Goal: Task Accomplishment & Management: Use online tool/utility

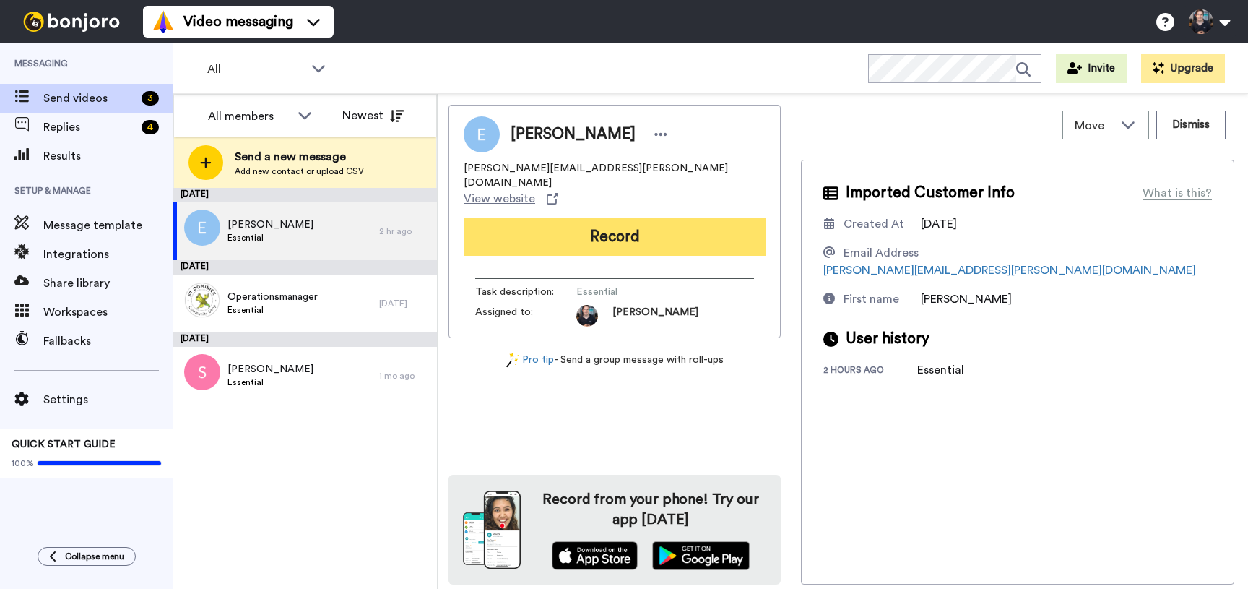
click at [623, 218] on button "Record" at bounding box center [615, 237] width 302 height 38
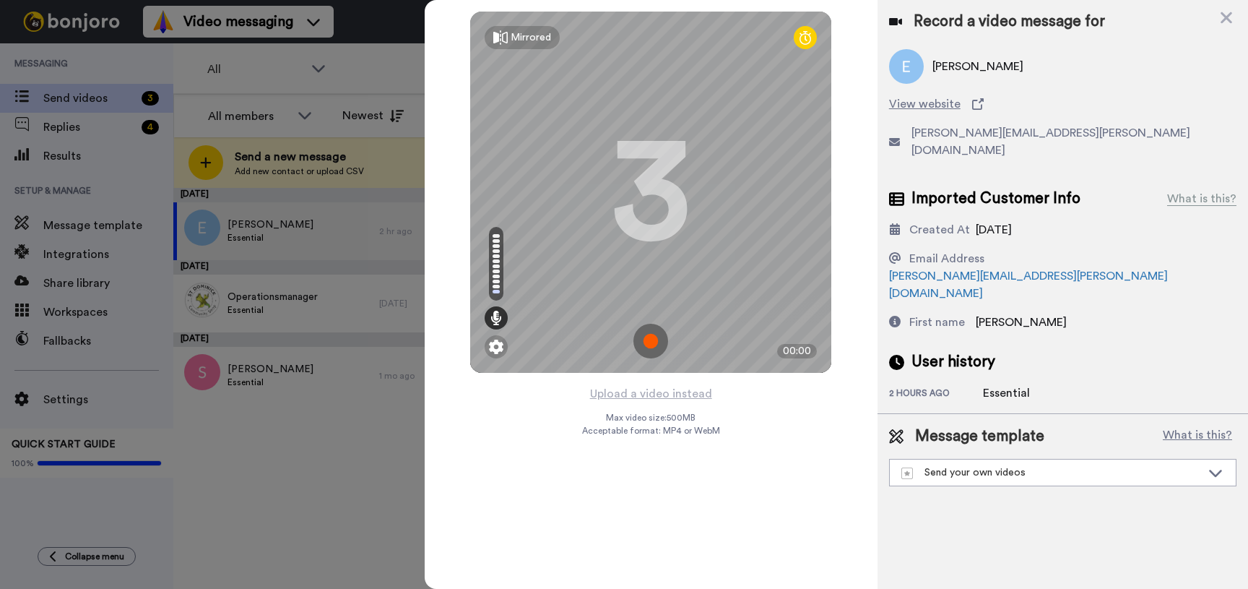
click at [646, 338] on img at bounding box center [650, 341] width 35 height 35
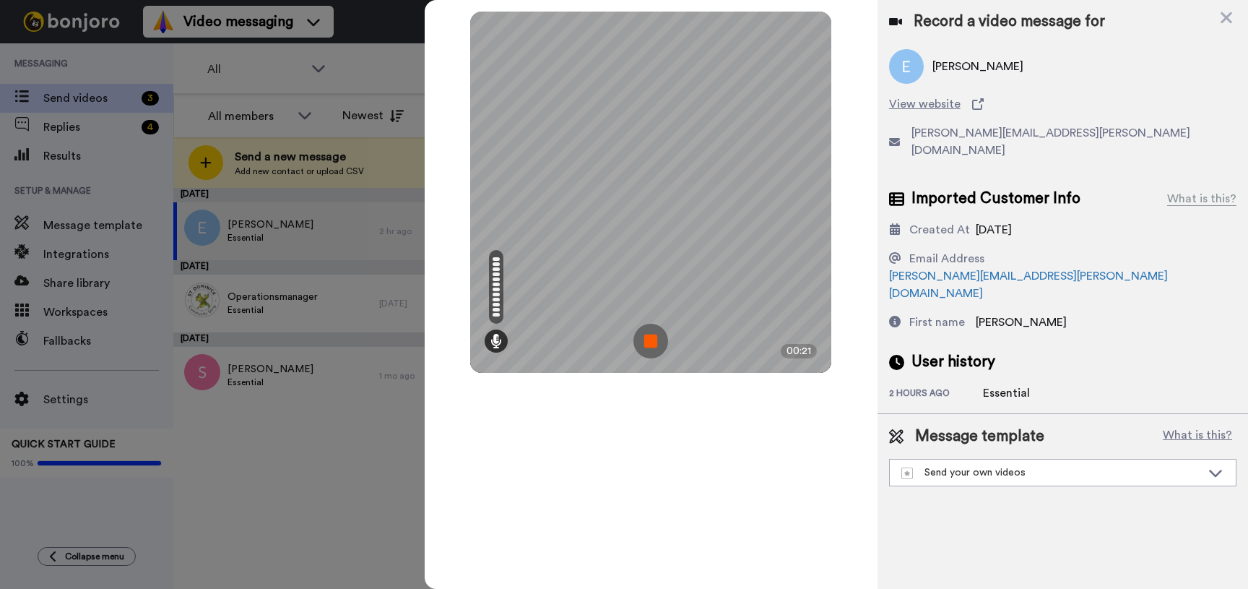
click at [646, 338] on img at bounding box center [650, 341] width 35 height 35
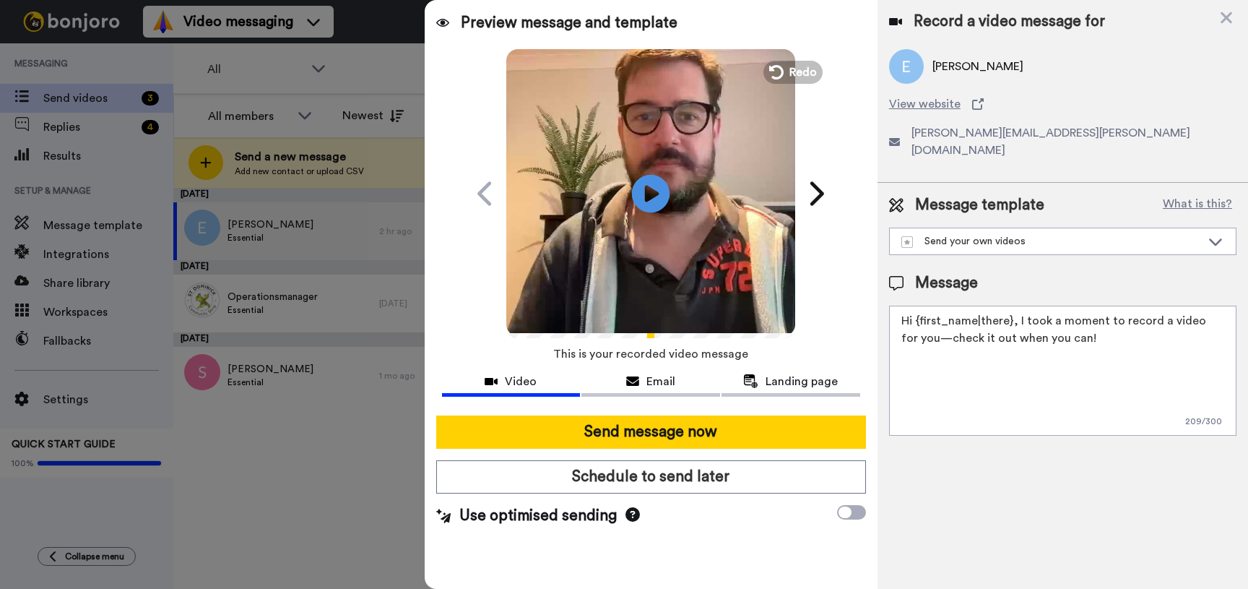
click at [668, 196] on icon at bounding box center [651, 193] width 38 height 38
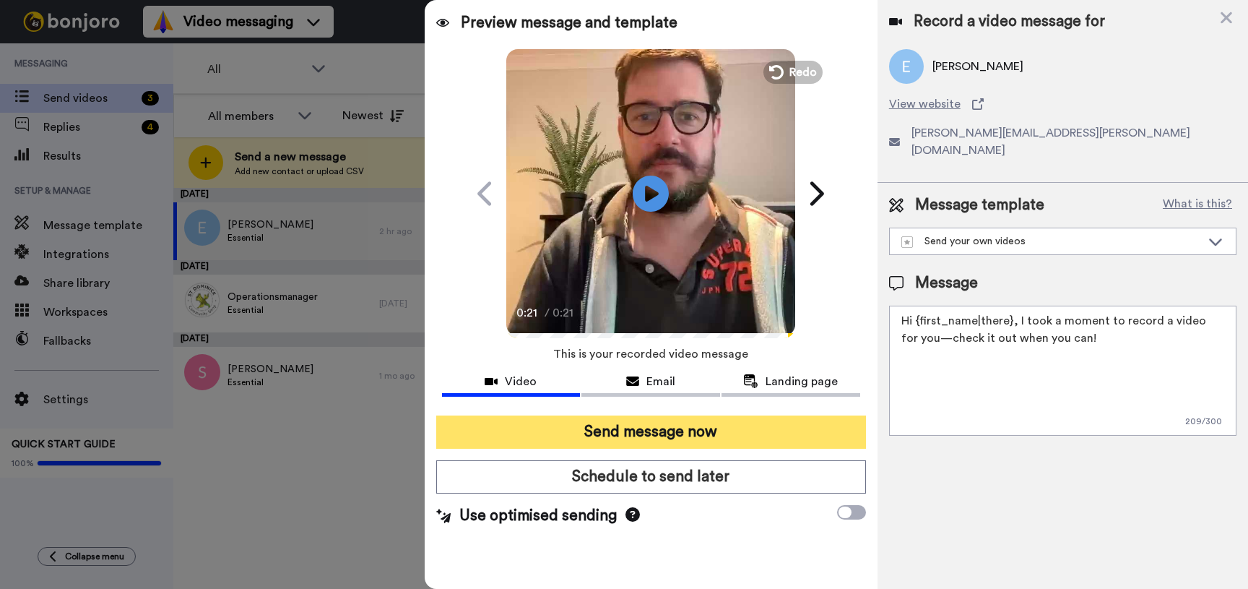
click at [617, 433] on button "Send message now" at bounding box center [651, 431] width 430 height 33
